Goal: Information Seeking & Learning: Learn about a topic

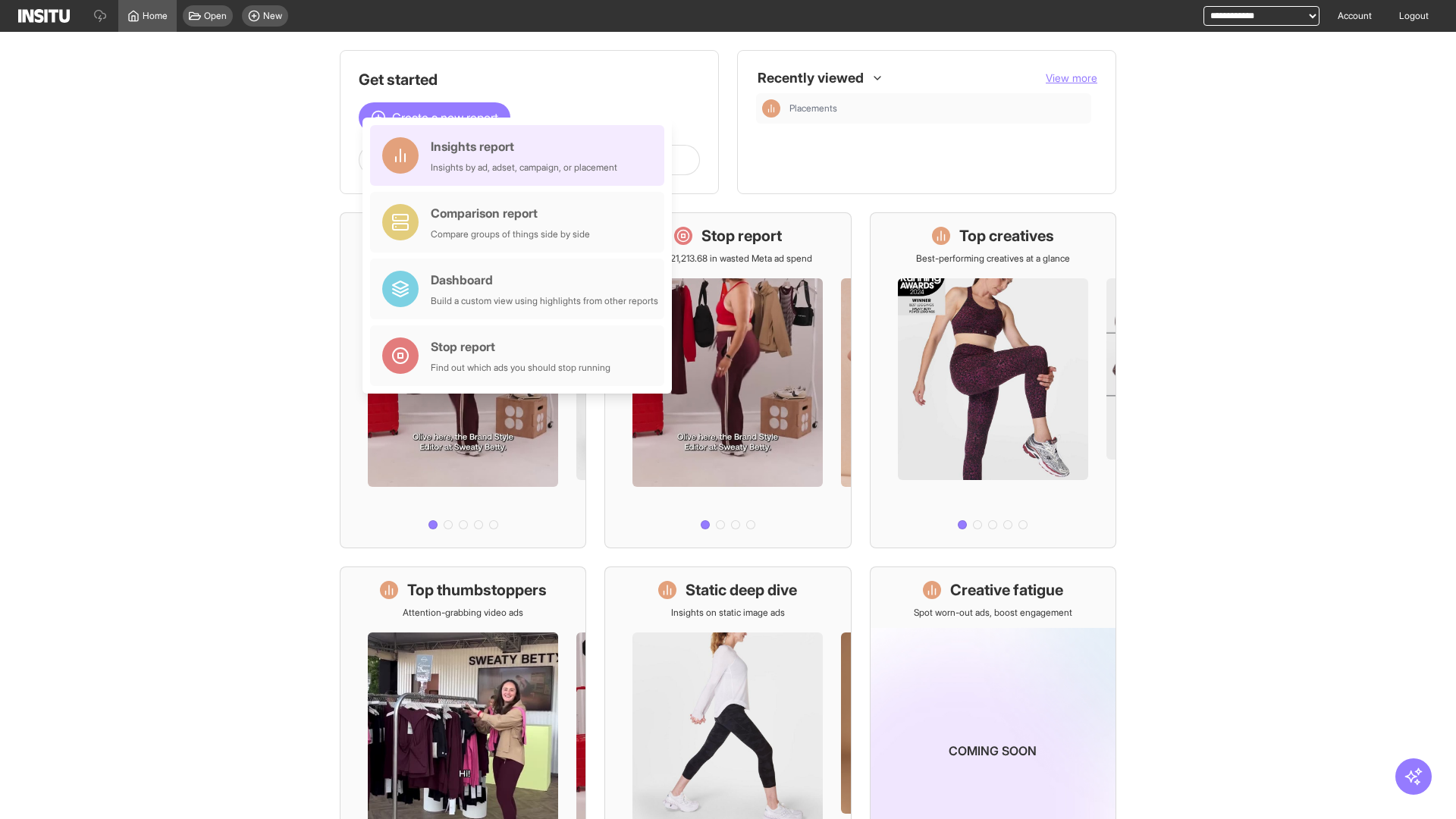
click at [521, 156] on div "Insights report Insights by ad, adset, campaign, or placement" at bounding box center [524, 156] width 186 height 36
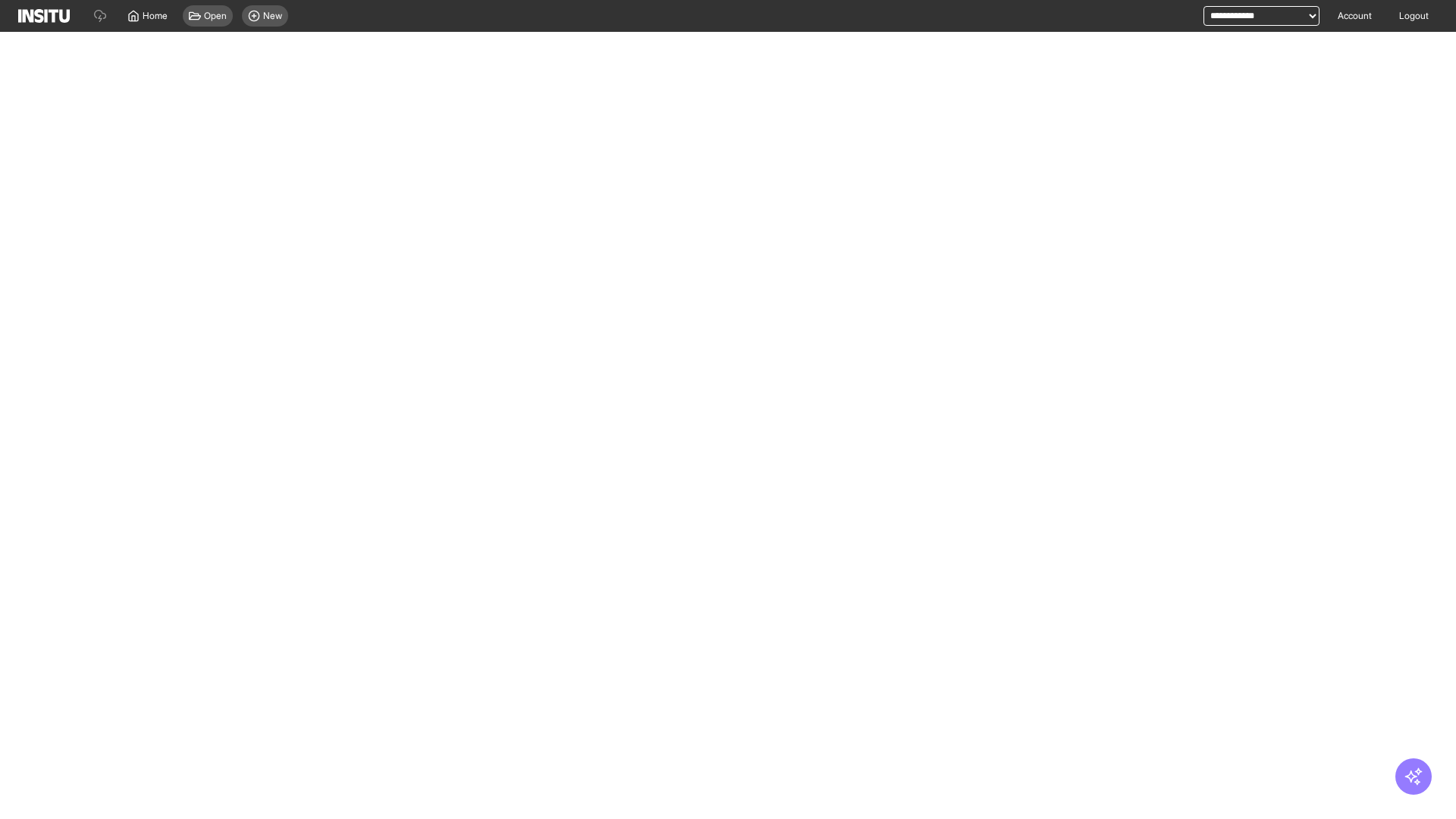
select select "**"
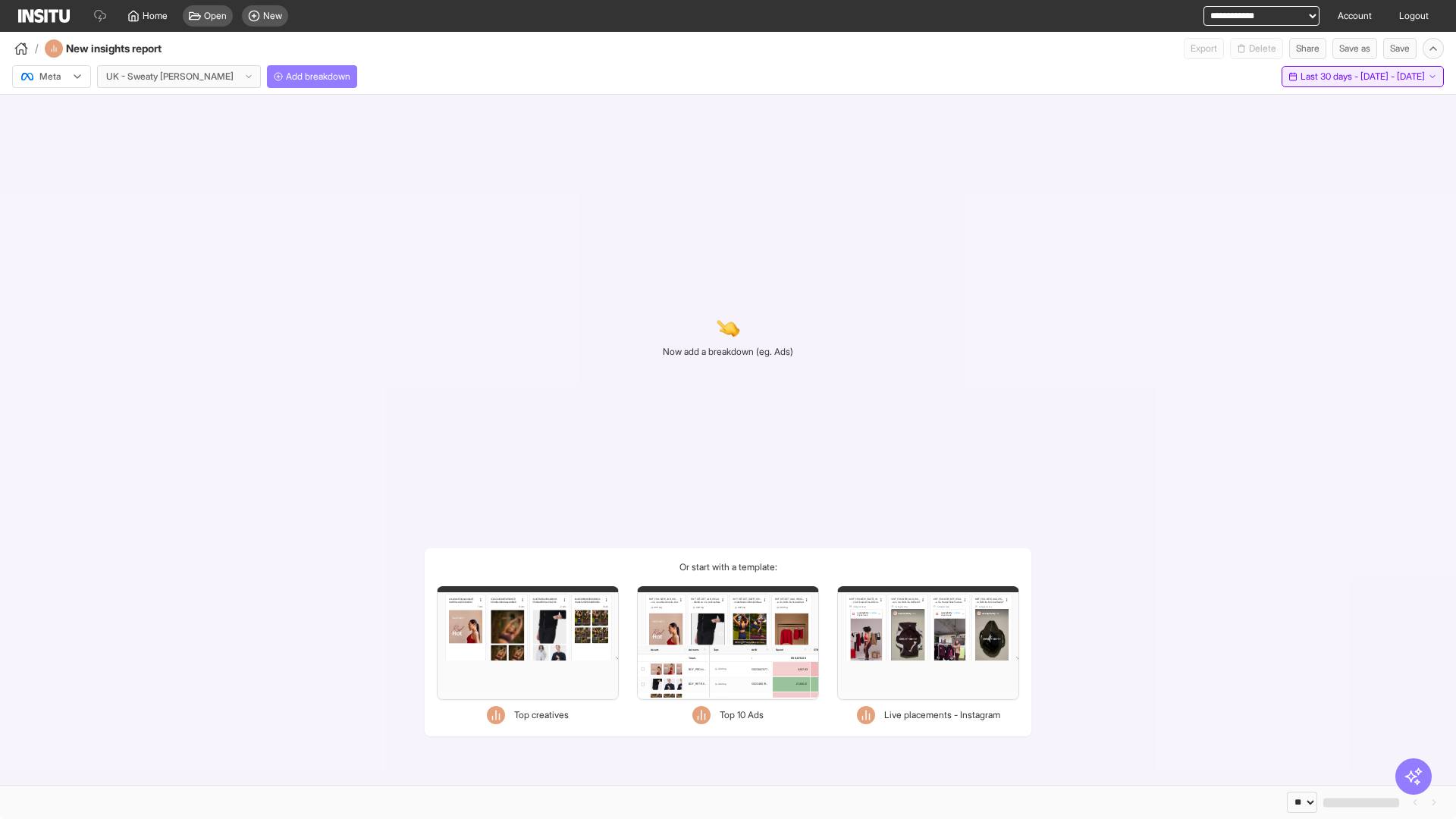
click at [1335, 77] on span "Last 30 days - [DATE] - [DATE]" at bounding box center [1363, 76] width 124 height 12
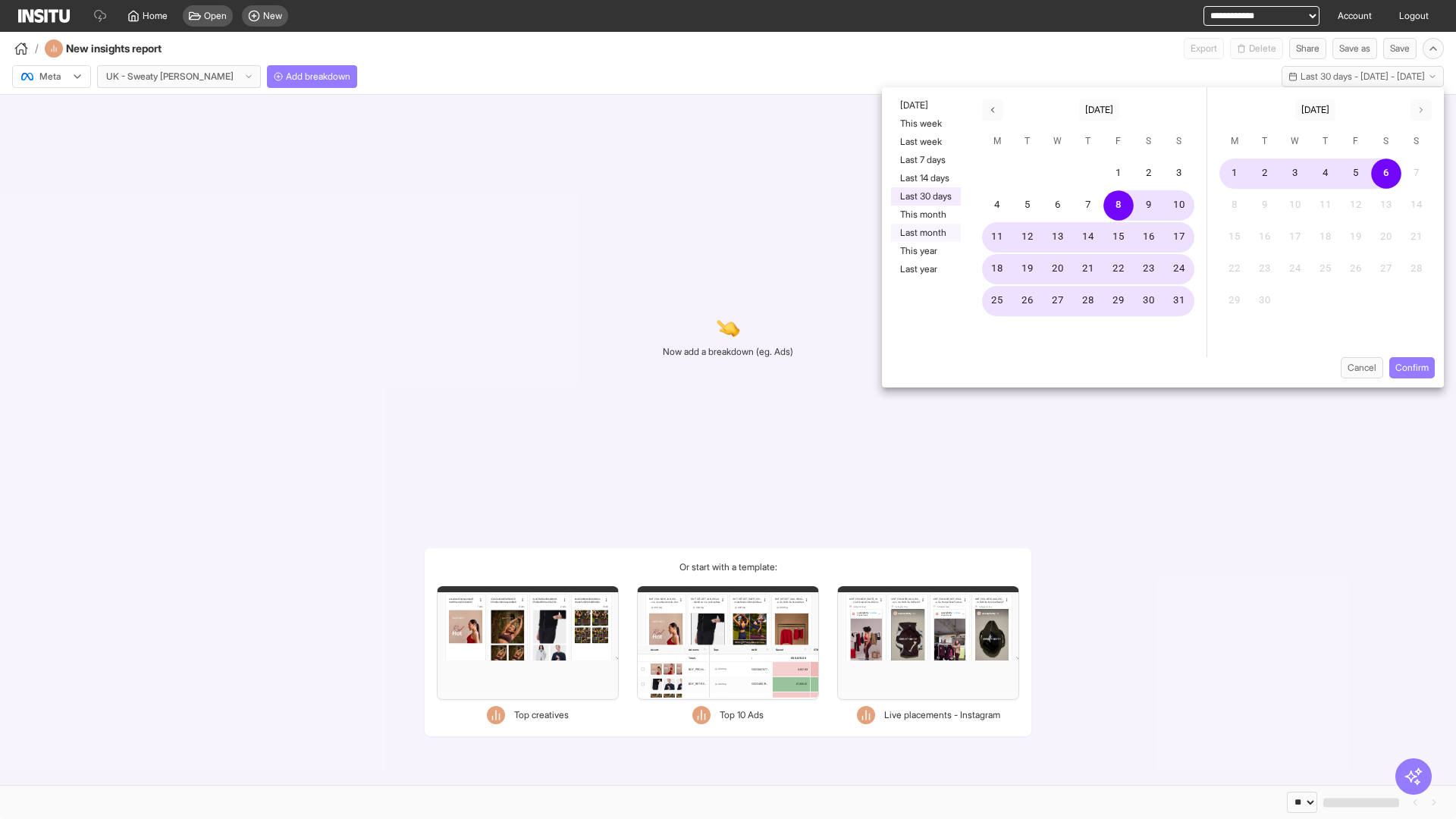
click at [924, 232] on button "Last month" at bounding box center [926, 232] width 69 height 18
